Goal: Contribute content: Add original content to the website for others to see

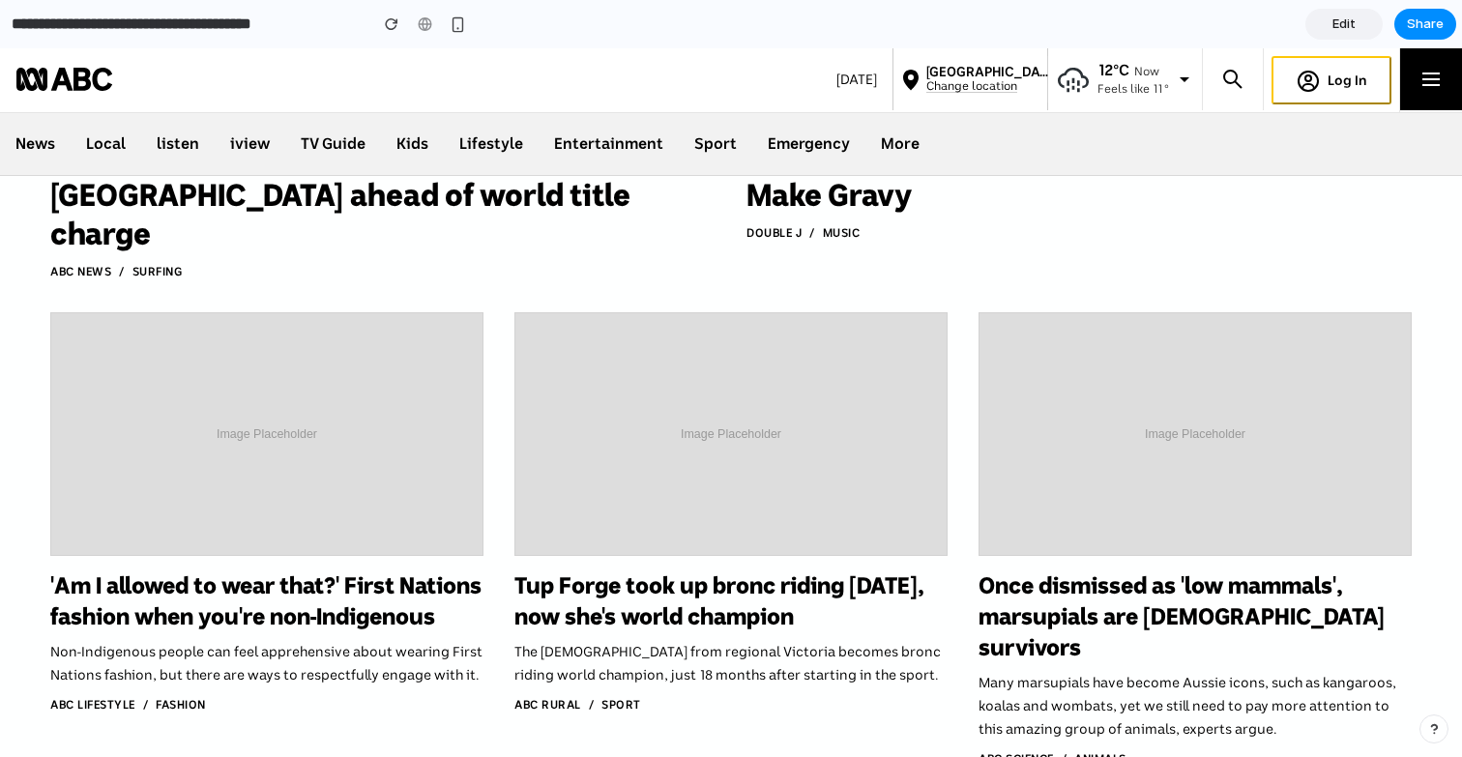
scroll to position [2467, 0]
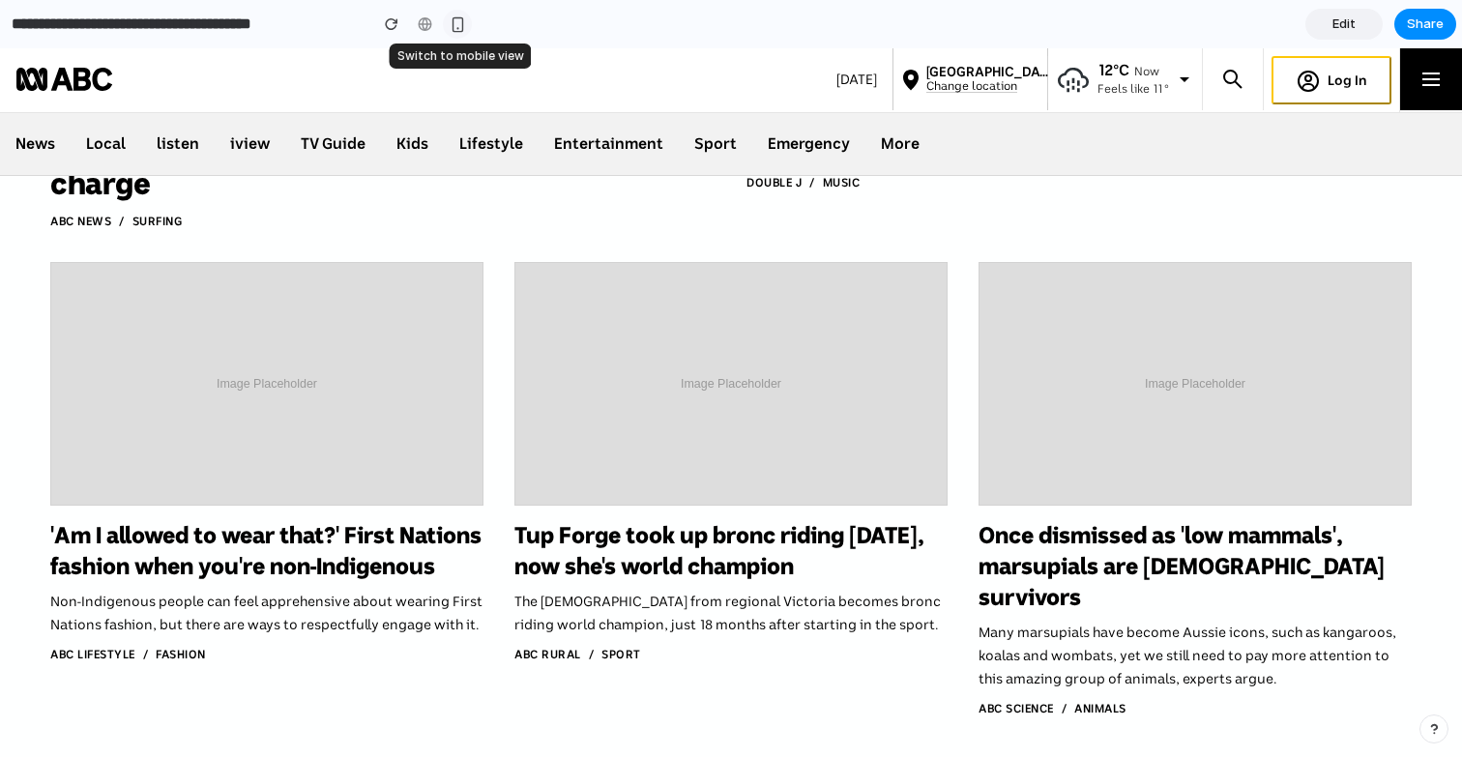
click at [454, 23] on div "button" at bounding box center [458, 24] width 16 height 16
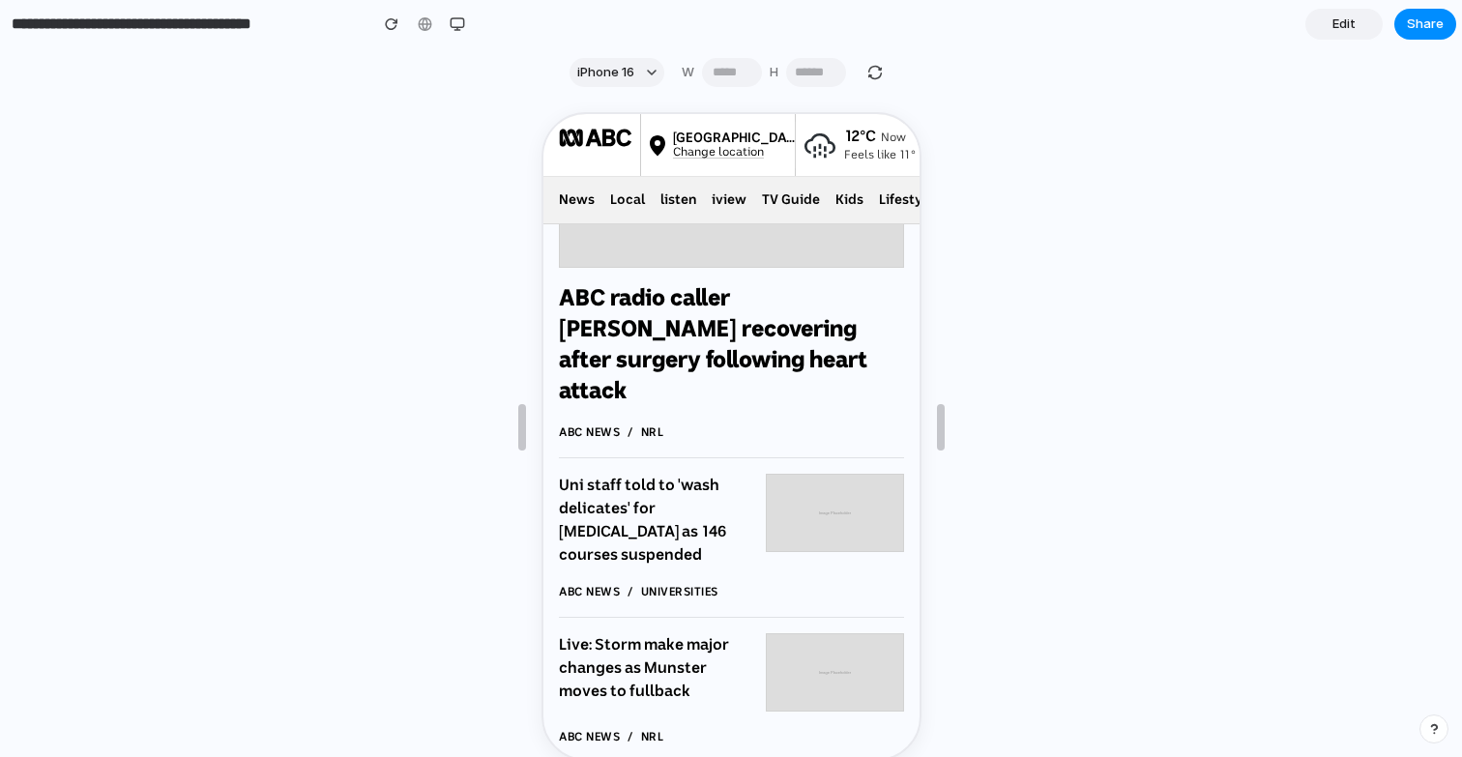
click at [611, 96] on section "iPhone 16 W *** H ***" at bounding box center [728, 72] width 1456 height 48
click at [606, 70] on span "iPhone 16" at bounding box center [605, 72] width 57 height 19
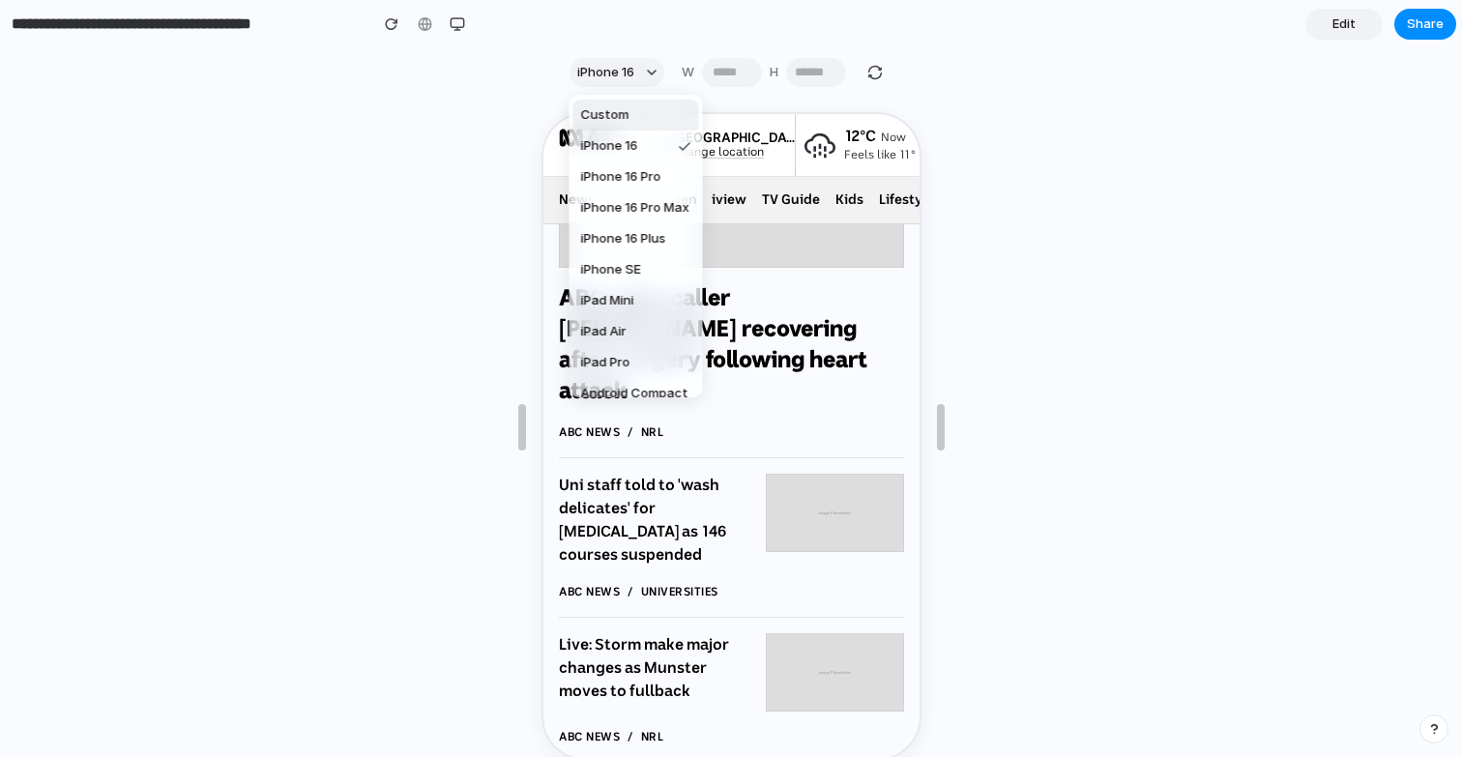
click at [1077, 78] on div "Custom iPhone 16 iPhone 16 Pro iPhone 16 Pro Max iPhone 16 Plus iPhone SE iPad …" at bounding box center [731, 378] width 1462 height 757
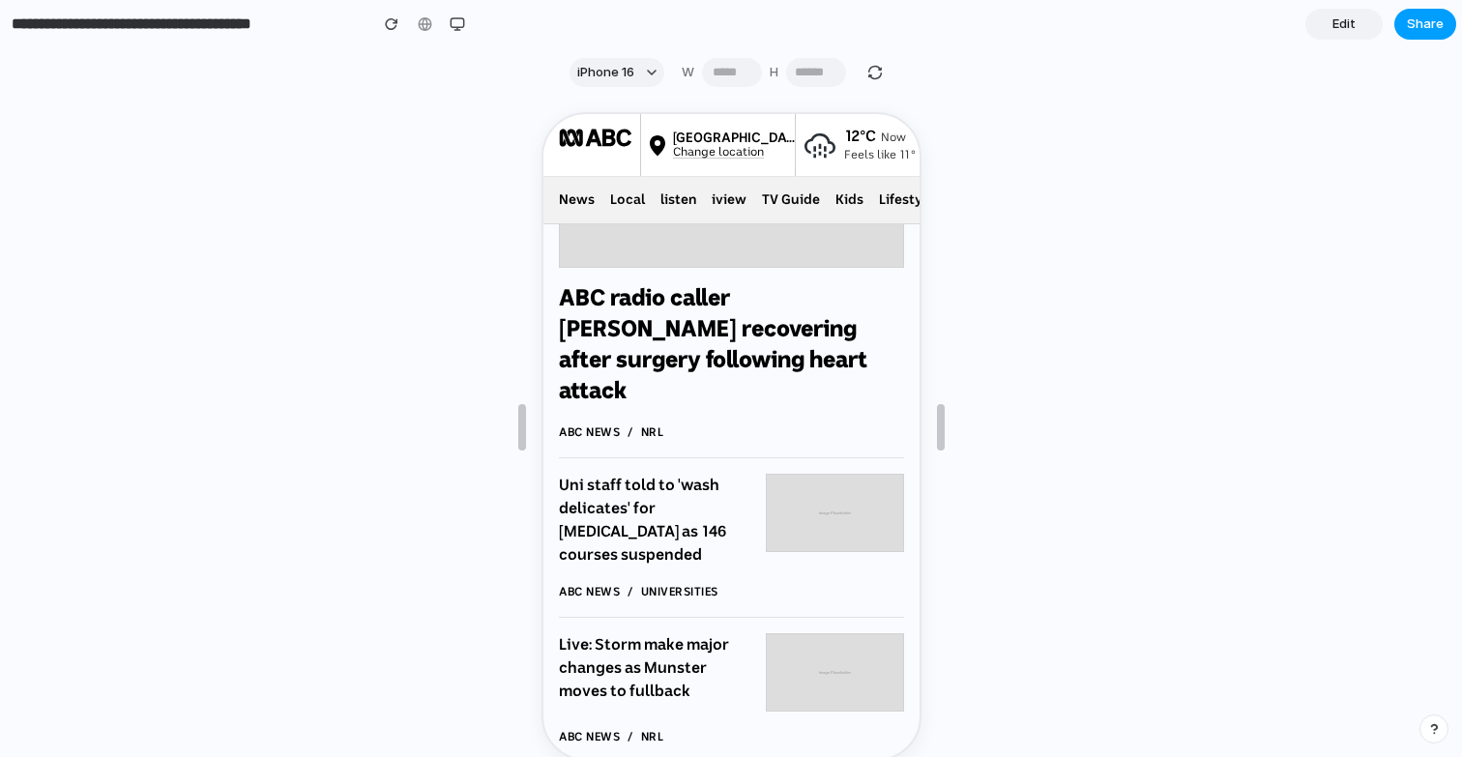
click at [1411, 27] on span "Share" at bounding box center [1425, 24] width 37 height 19
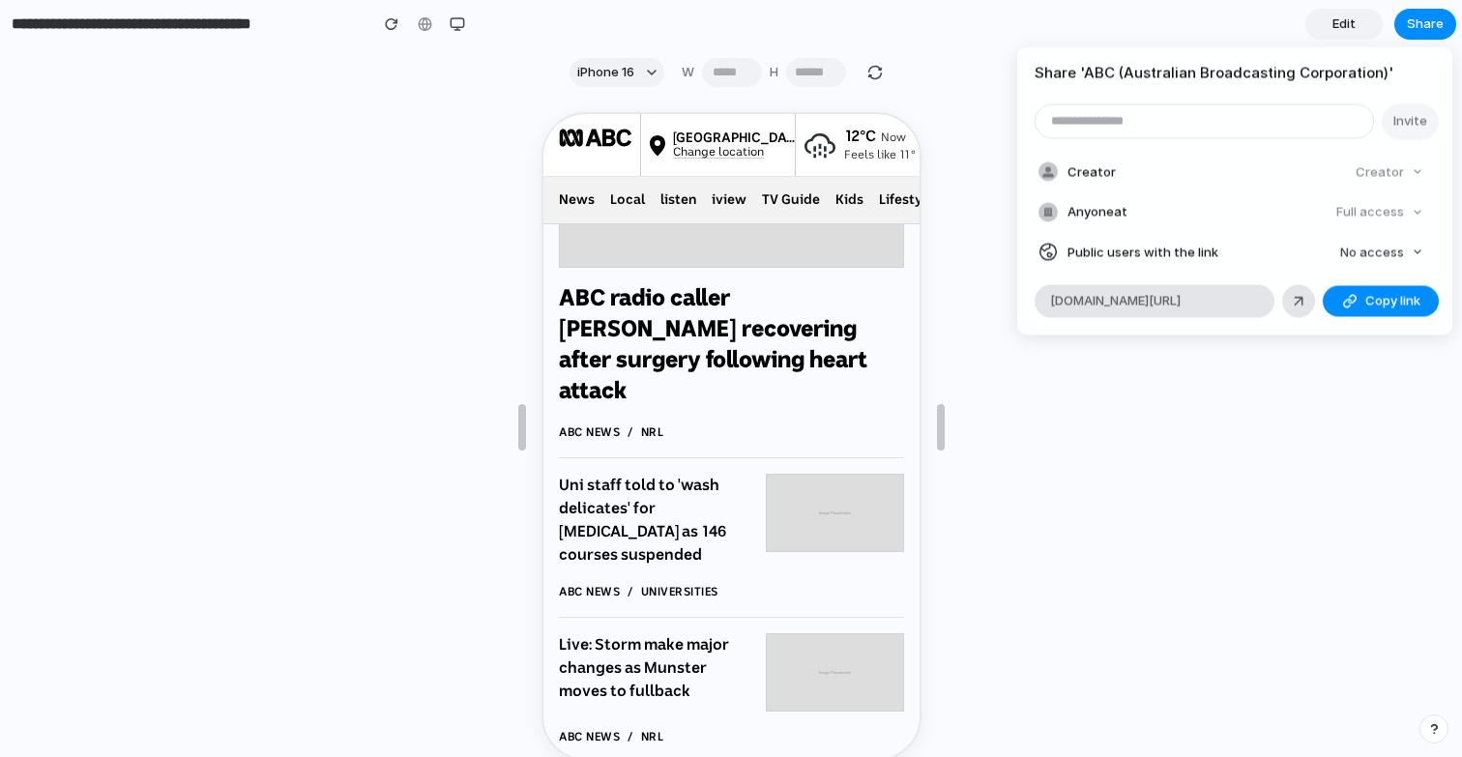
click at [1287, 391] on div "Share ' ABC (Australian Broadcasting Corporation) ' Invite Creator Creator Anyo…" at bounding box center [731, 378] width 1462 height 757
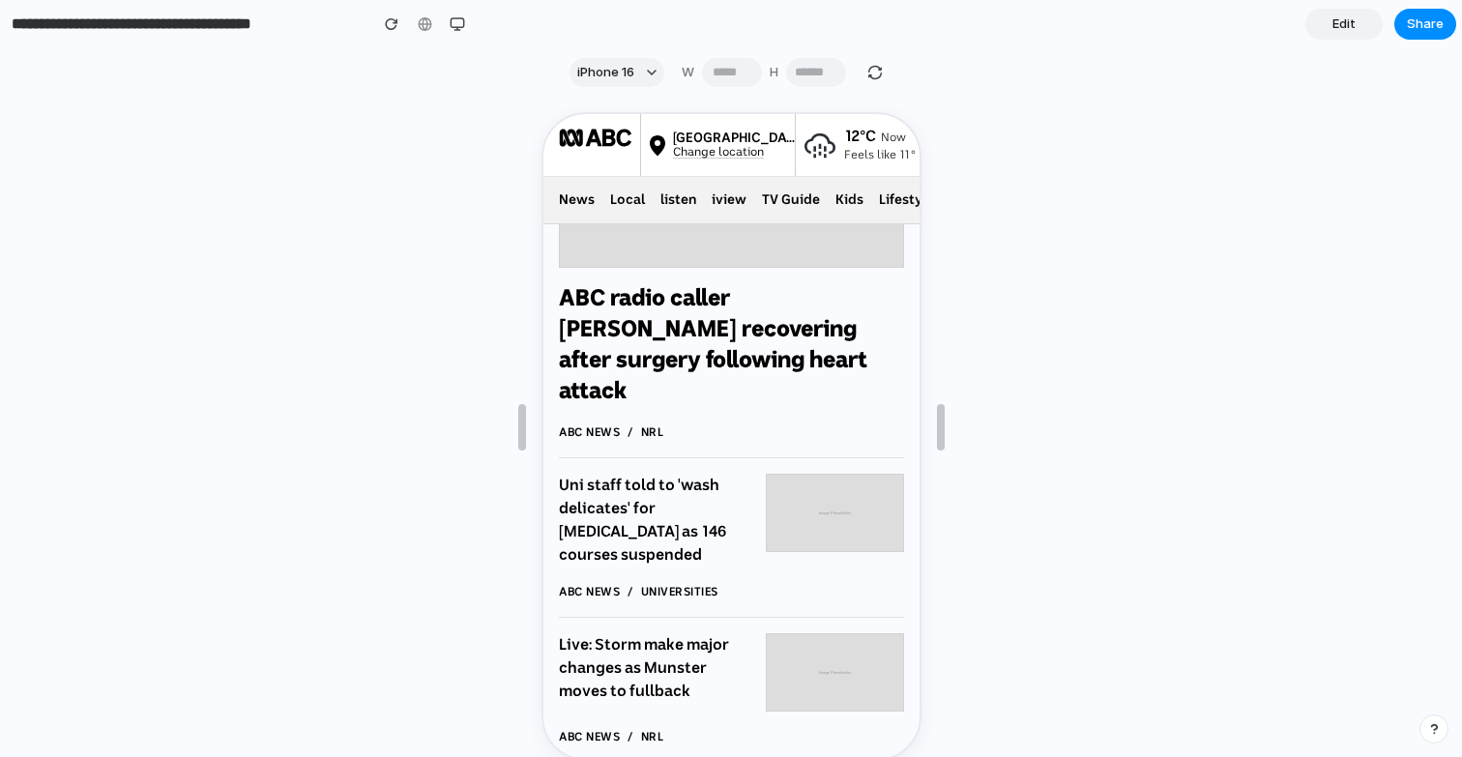
click at [1348, 25] on span "Edit" at bounding box center [1343, 24] width 23 height 19
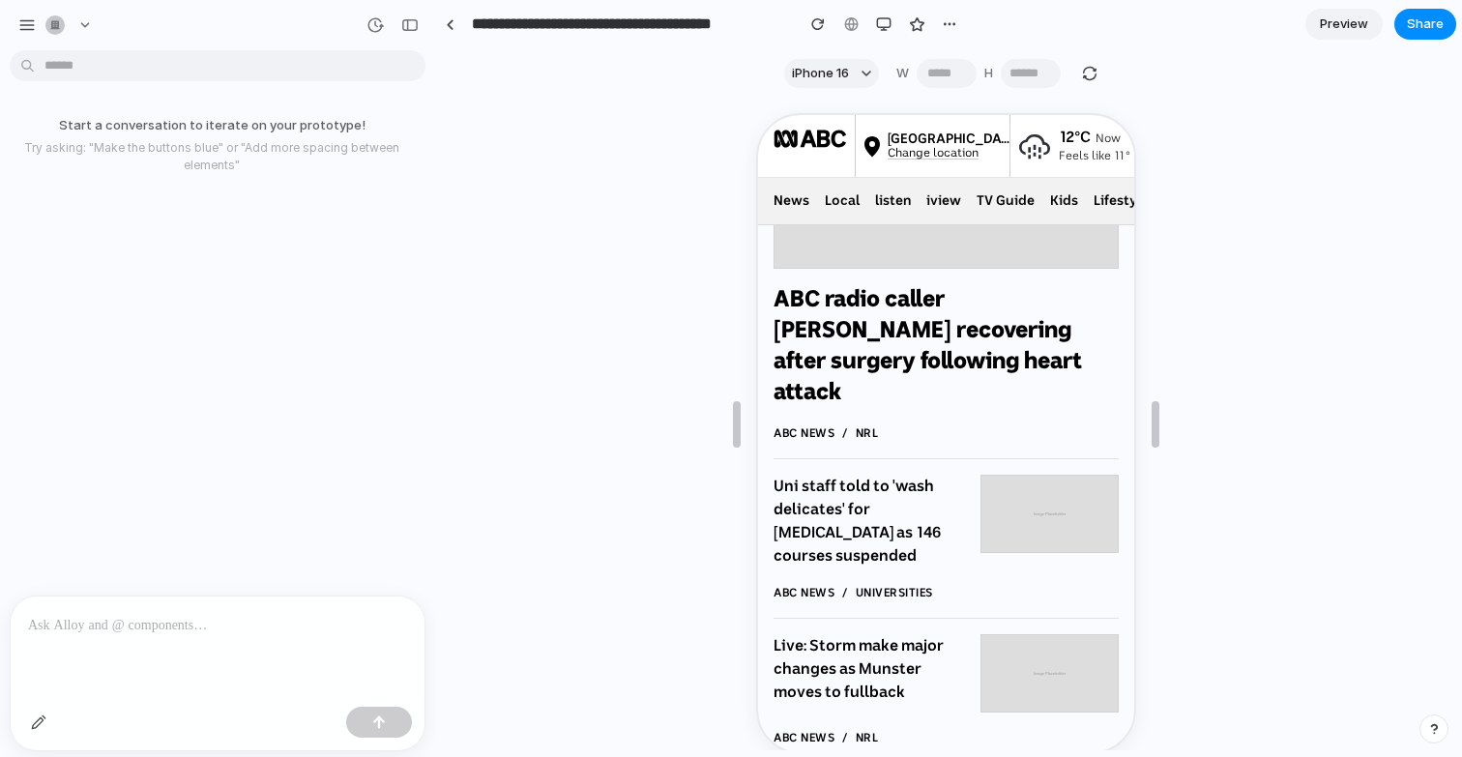
click at [270, 639] on div at bounding box center [218, 648] width 414 height 102
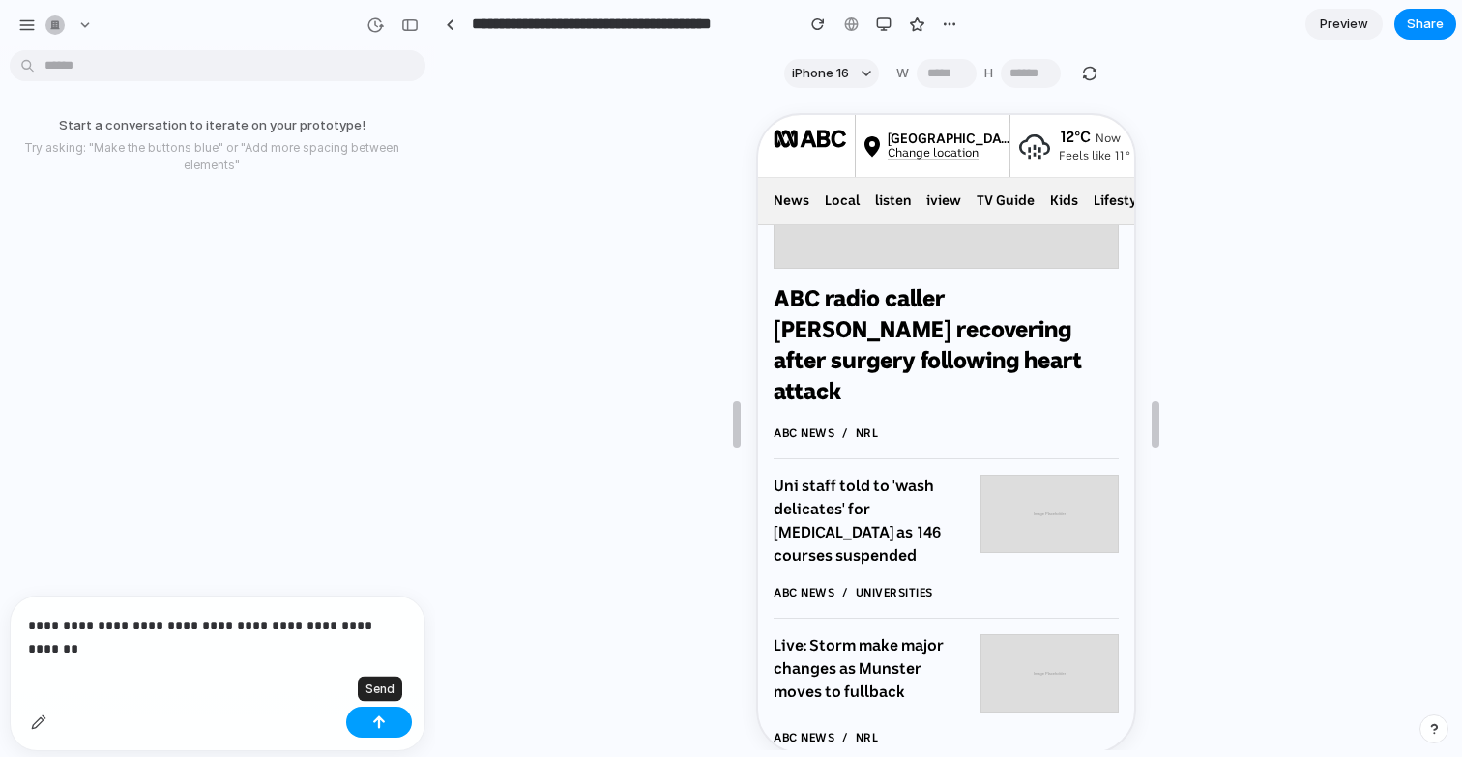
click at [389, 712] on button "button" at bounding box center [379, 722] width 66 height 31
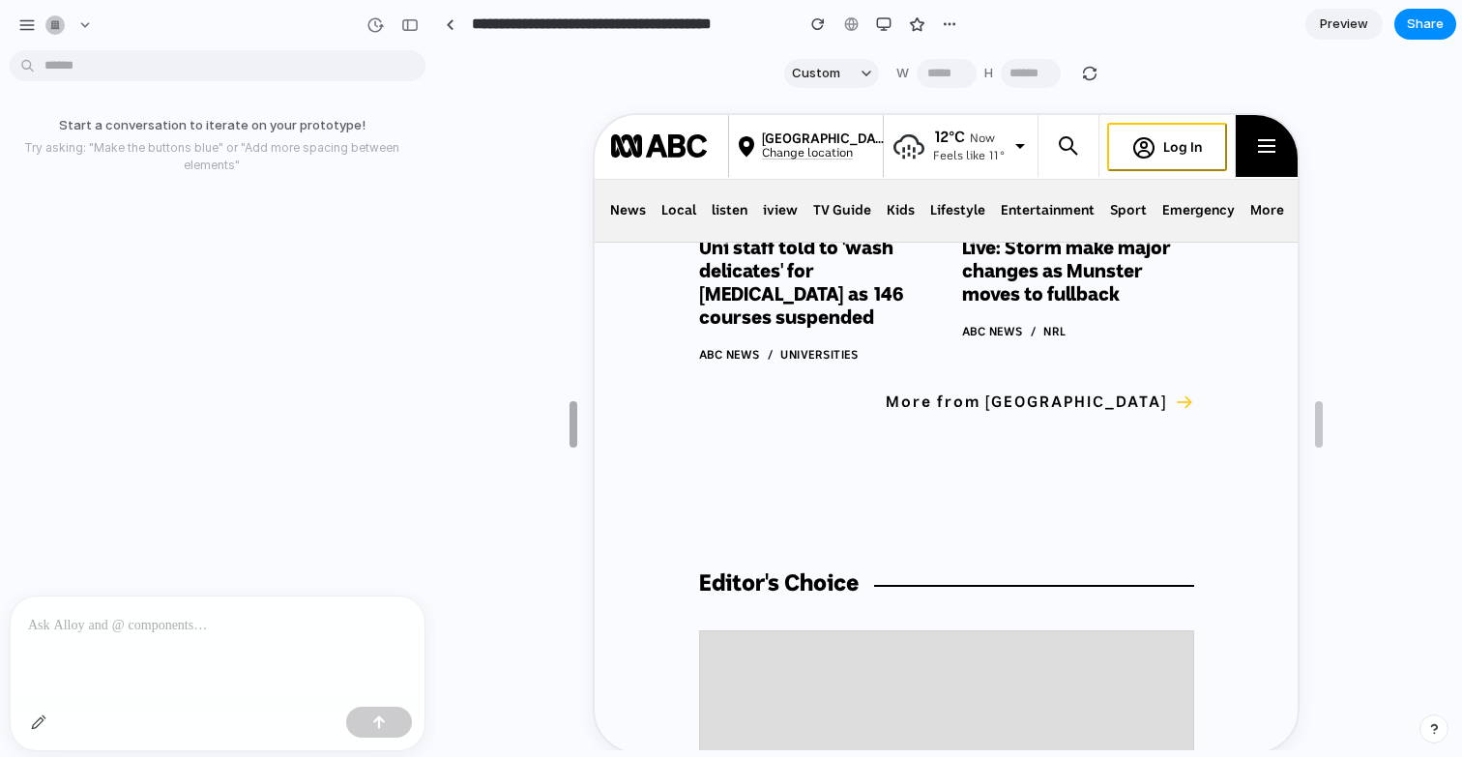
type input "****"
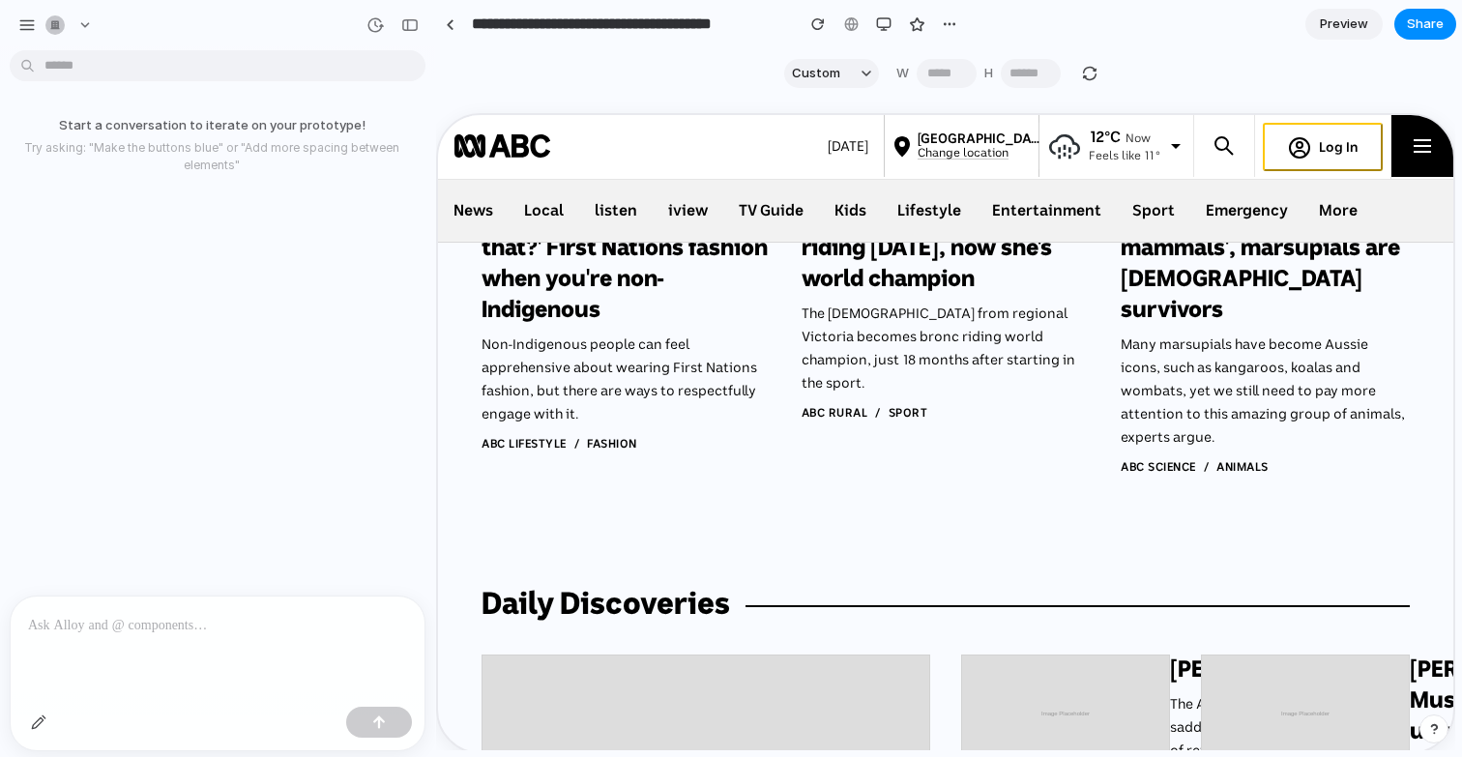
drag, startPoint x: 734, startPoint y: 437, endPoint x: 307, endPoint y: 425, distance: 427.6
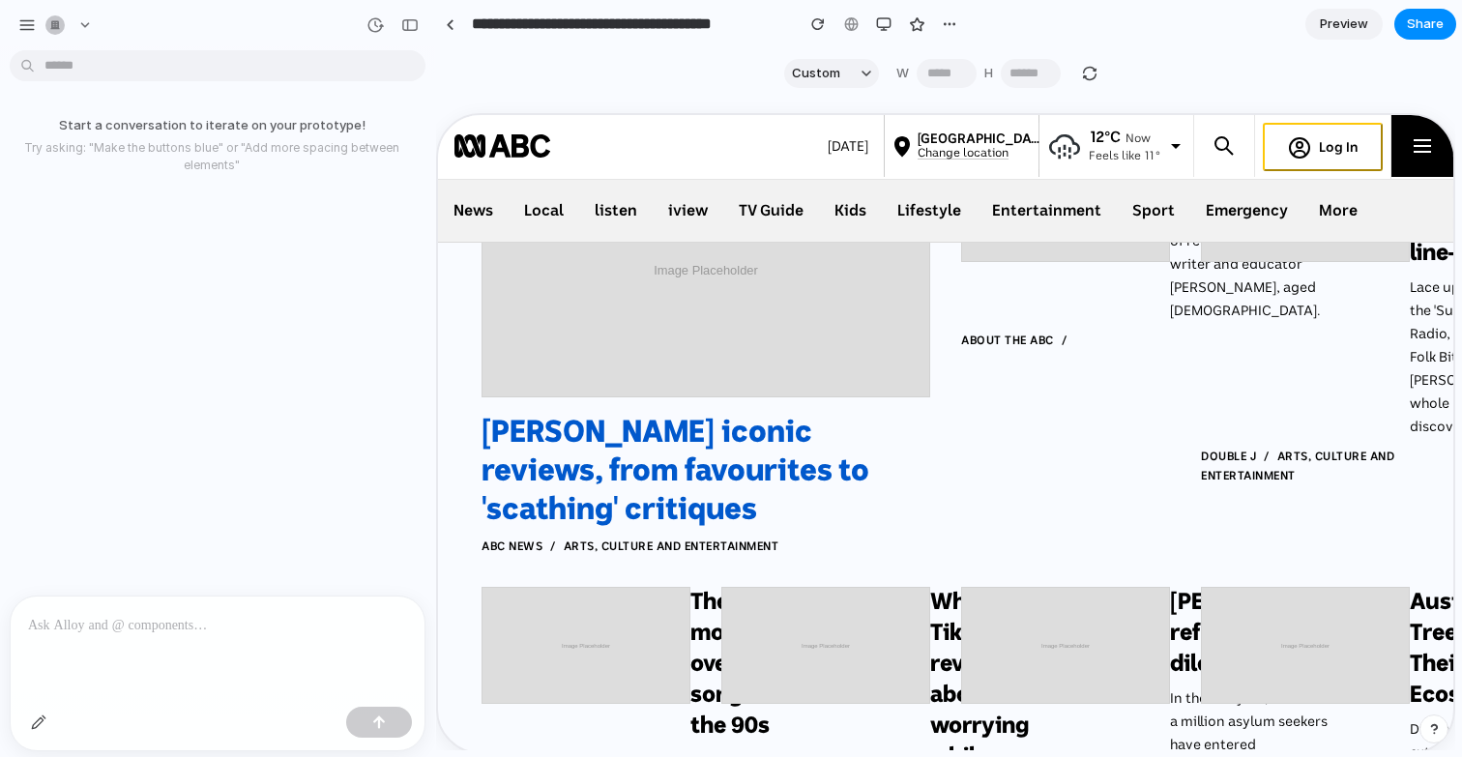
scroll to position [2985, 0]
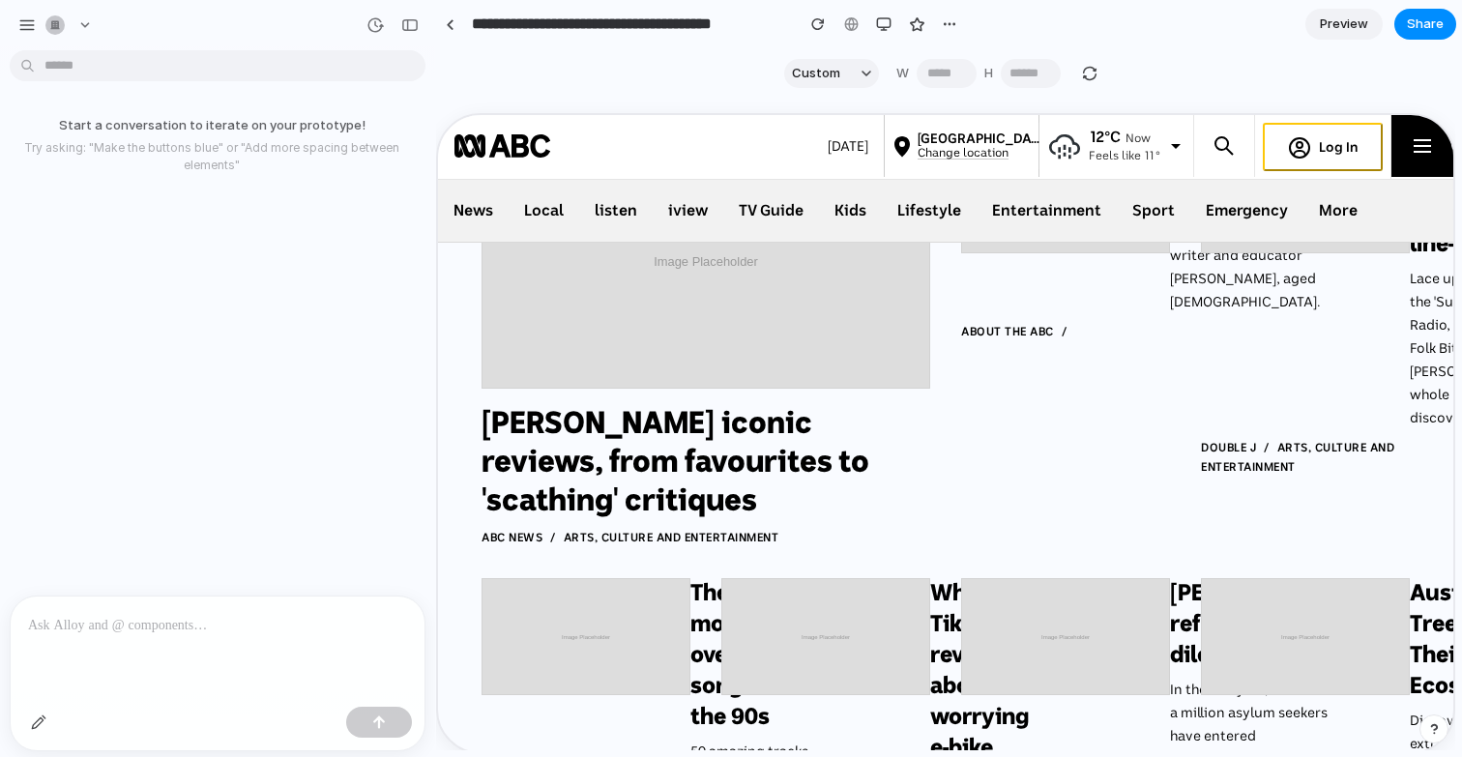
click at [1363, 21] on span "Preview" at bounding box center [1344, 24] width 48 height 19
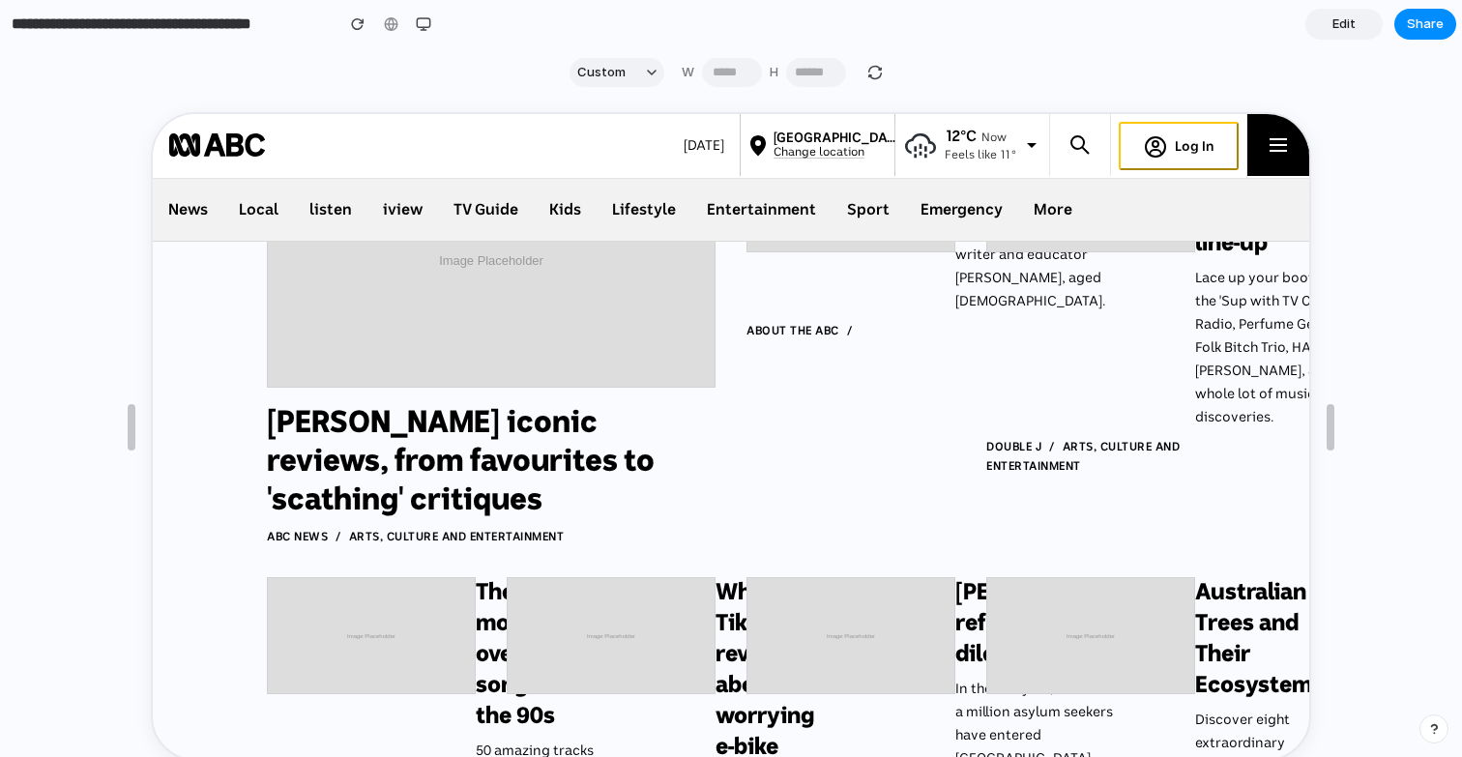
click at [1362, 21] on link "Edit" at bounding box center [1343, 24] width 77 height 31
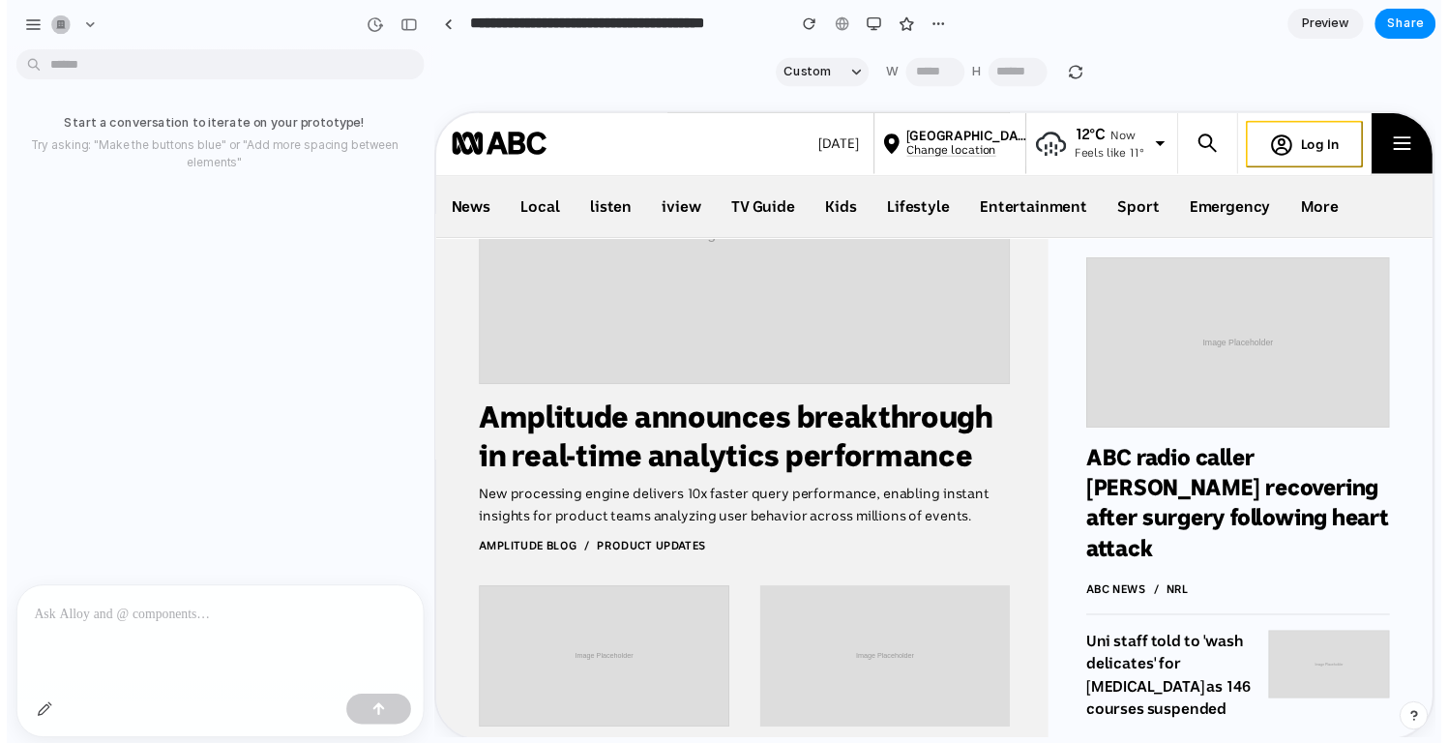
scroll to position [776, 0]
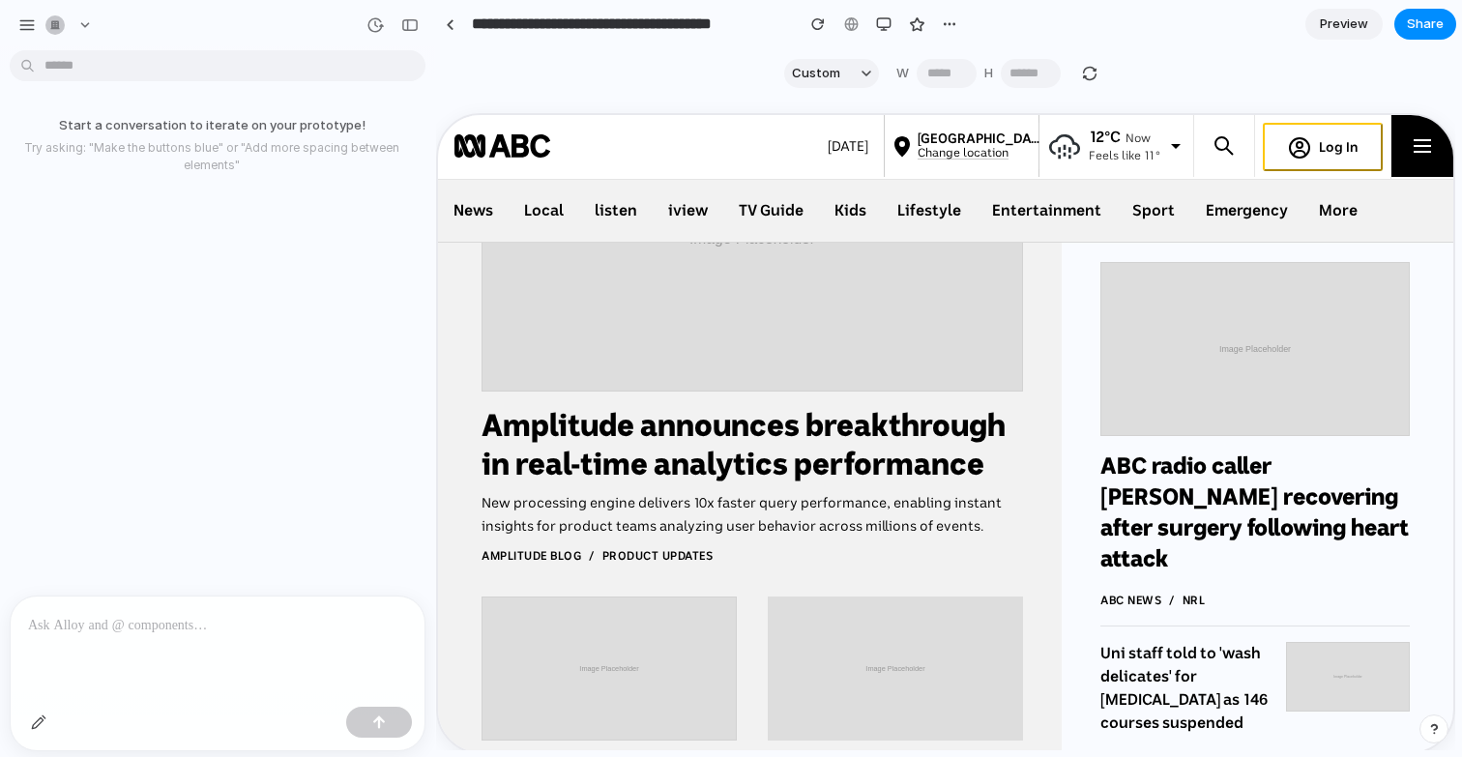
click at [840, 67] on button "Custom" at bounding box center [831, 73] width 95 height 29
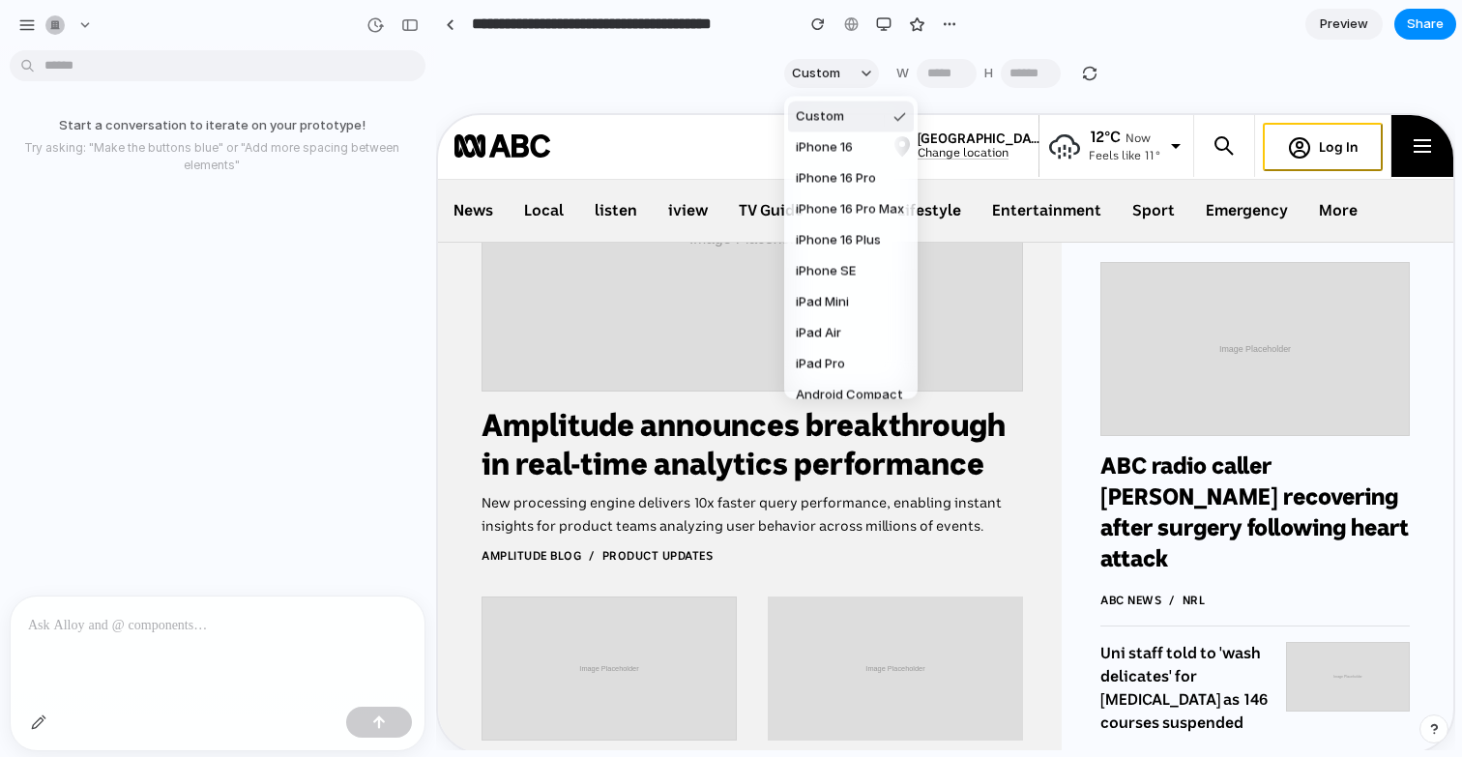
click at [837, 71] on div "Custom iPhone 16 iPhone 16 Pro iPhone 16 Pro Max iPhone 16 Plus iPhone SE iPad …" at bounding box center [731, 378] width 1462 height 757
